Goal: Navigation & Orientation: Find specific page/section

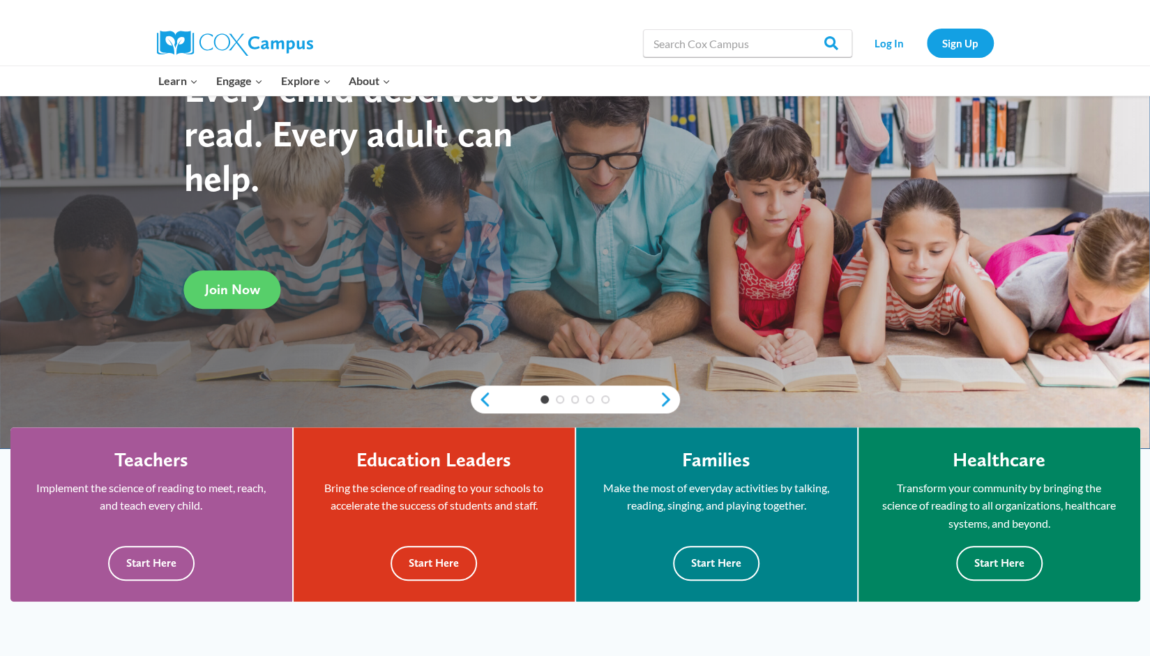
scroll to position [209, 0]
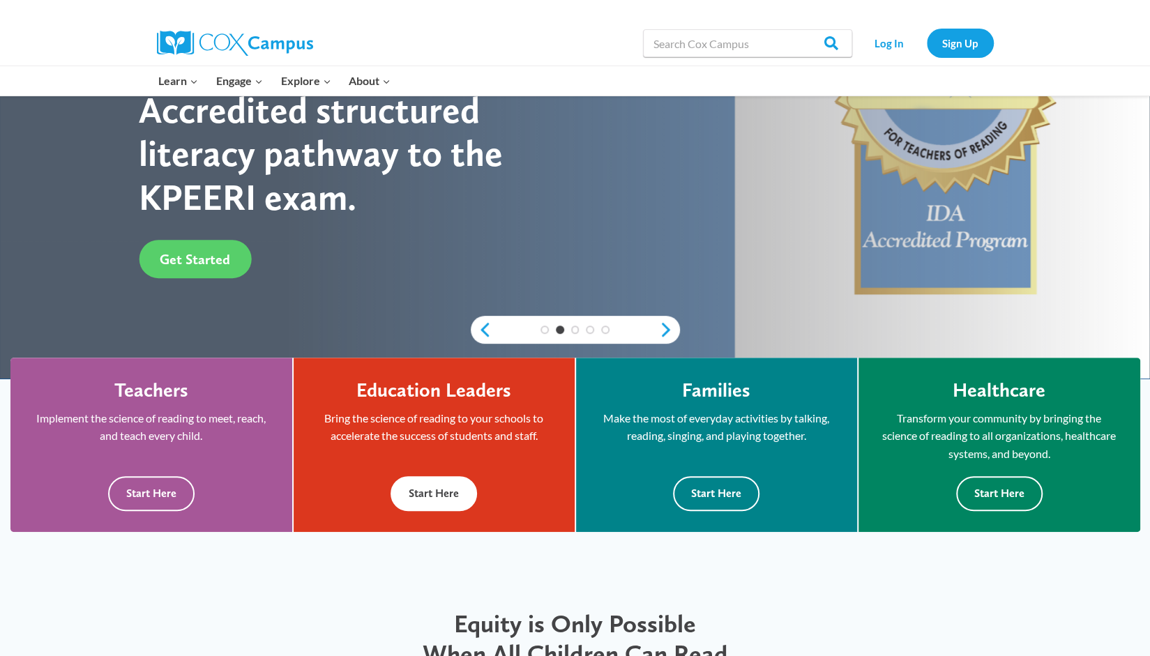
click at [433, 494] on button "Start Here" at bounding box center [434, 493] width 86 height 34
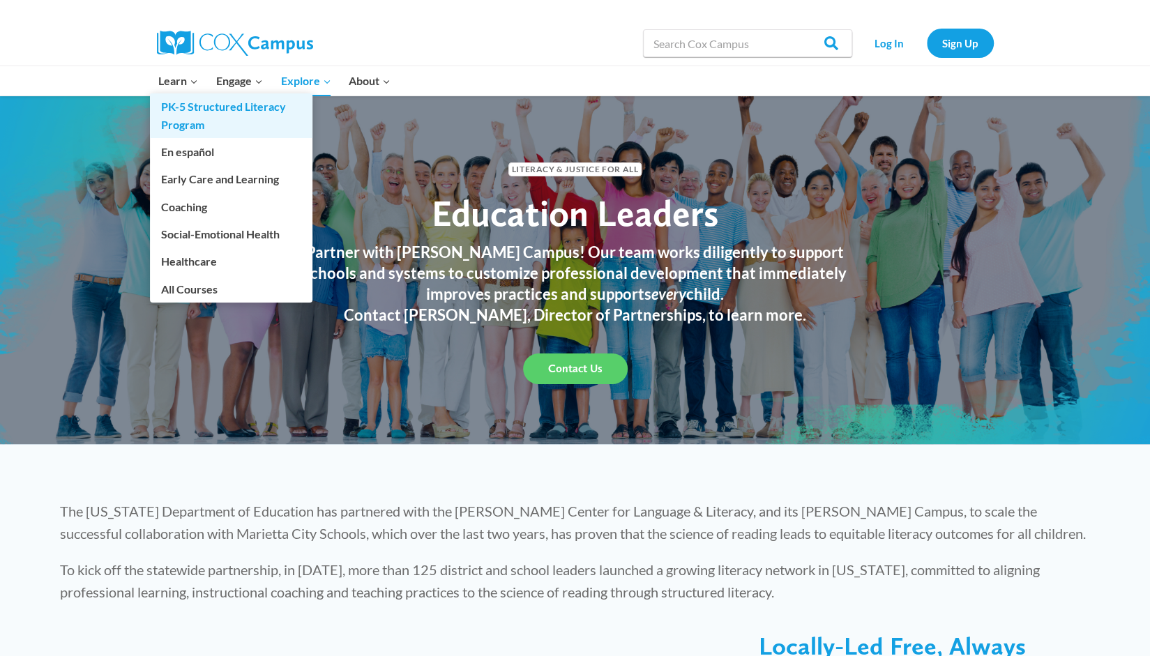
click at [197, 119] on link "PK-5 Structured Literacy Program" at bounding box center [231, 115] width 163 height 45
